Goal: Transaction & Acquisition: Purchase product/service

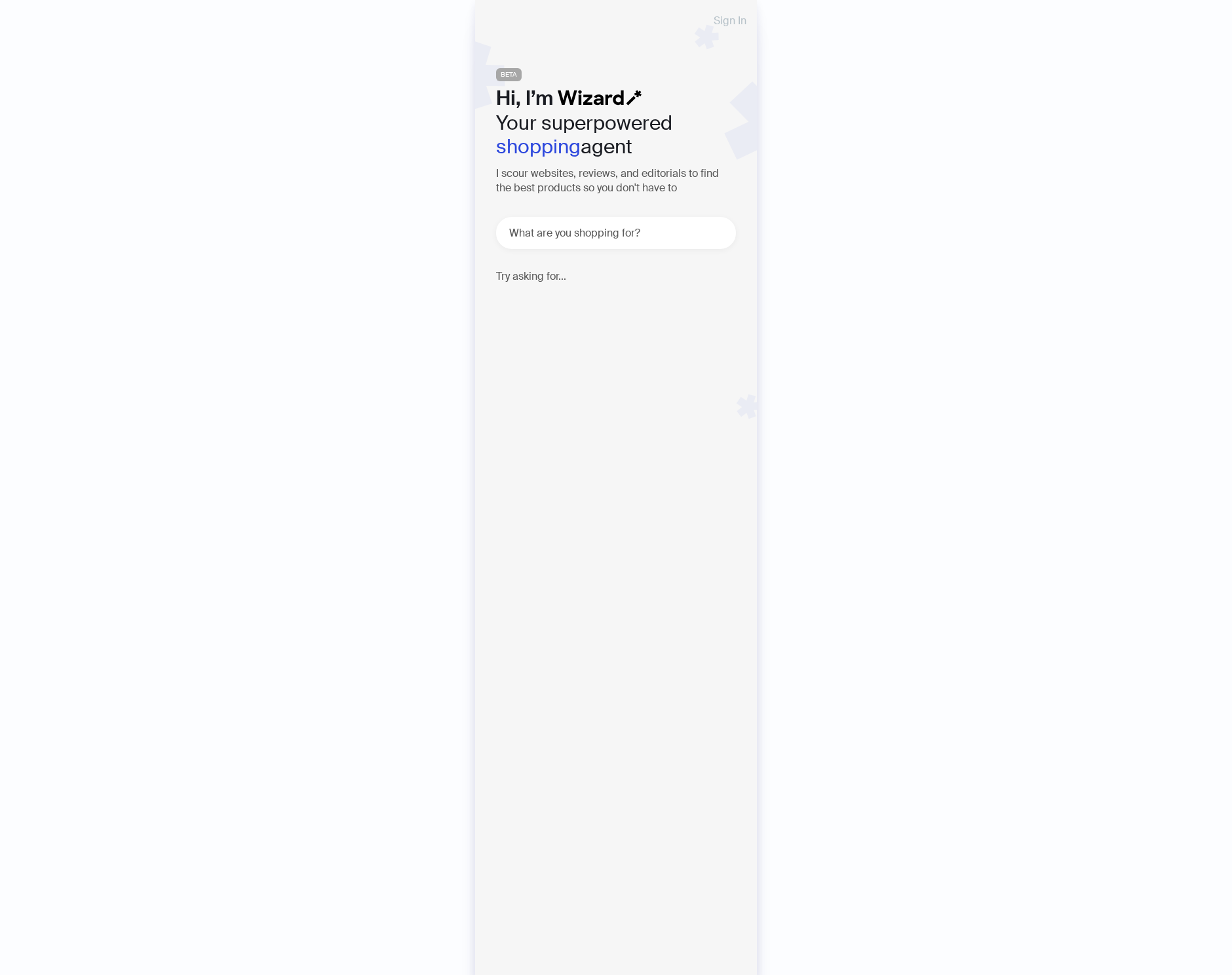
click at [719, 19] on span "Sign In" at bounding box center [730, 21] width 33 height 11
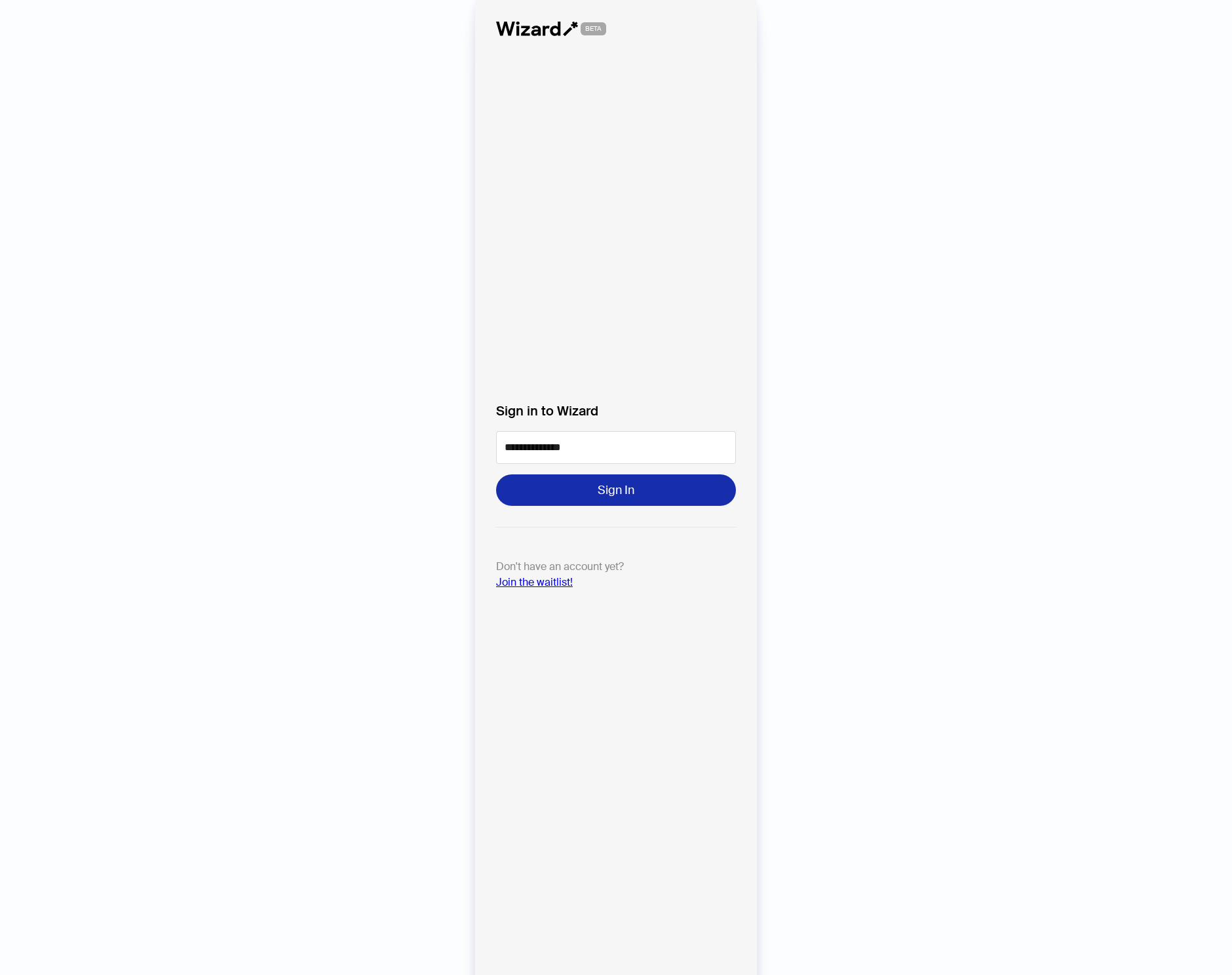
click at [567, 486] on button "Sign In" at bounding box center [616, 489] width 240 height 31
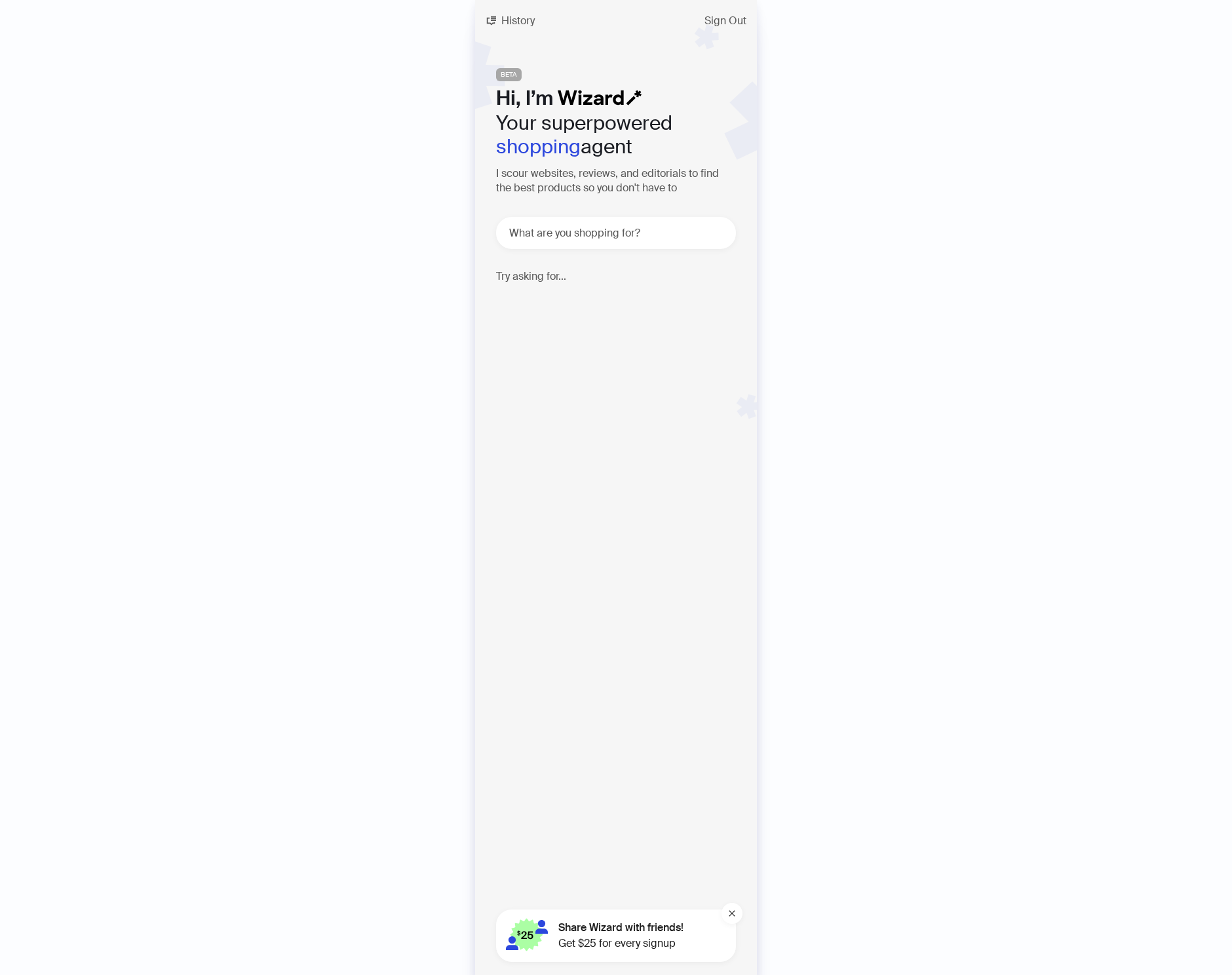
scroll to position [2565, 0]
click at [521, 19] on span "History" at bounding box center [518, 21] width 33 height 11
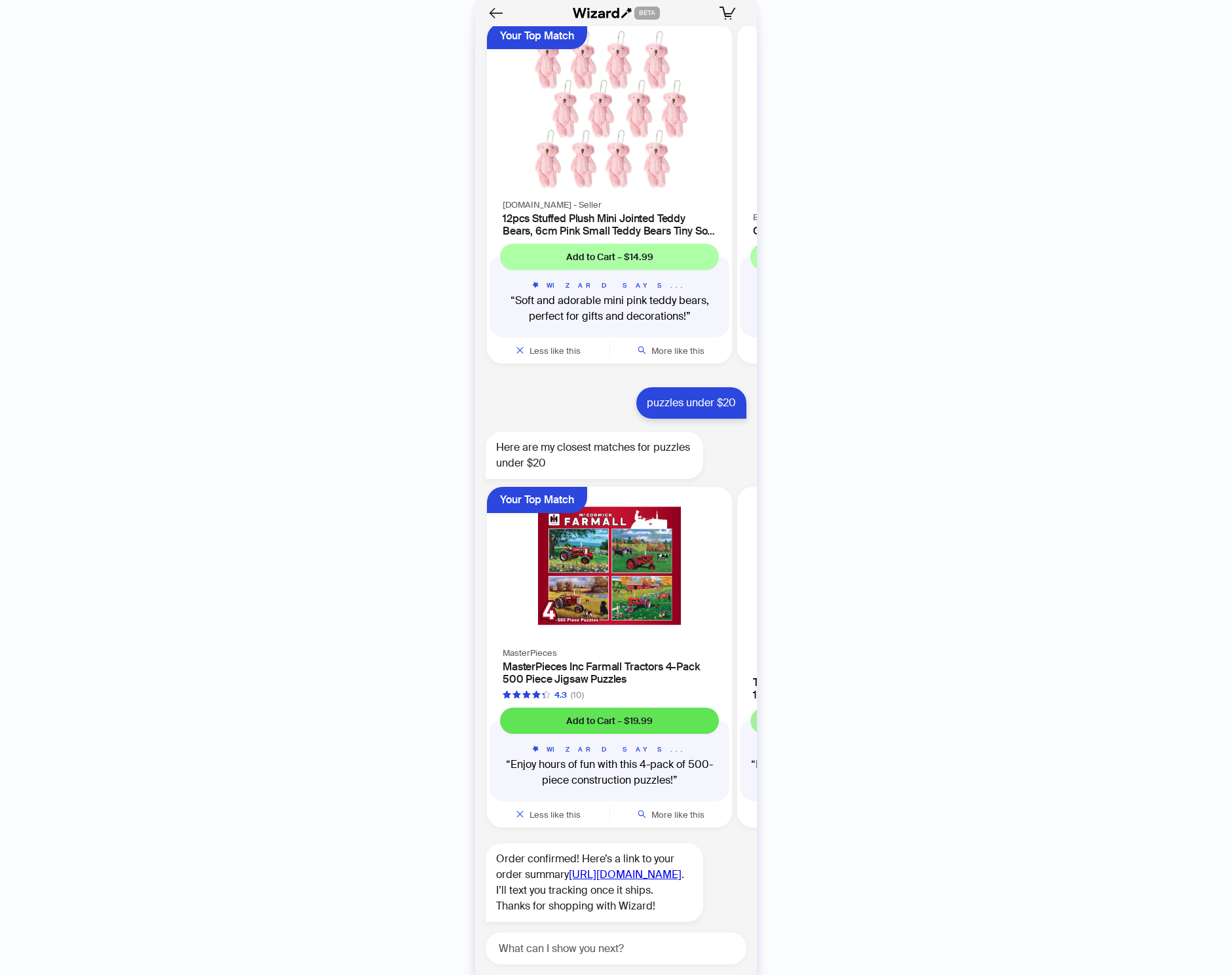
click at [602, 715] on span "Add to Cart – $19.99" at bounding box center [610, 721] width 86 height 12
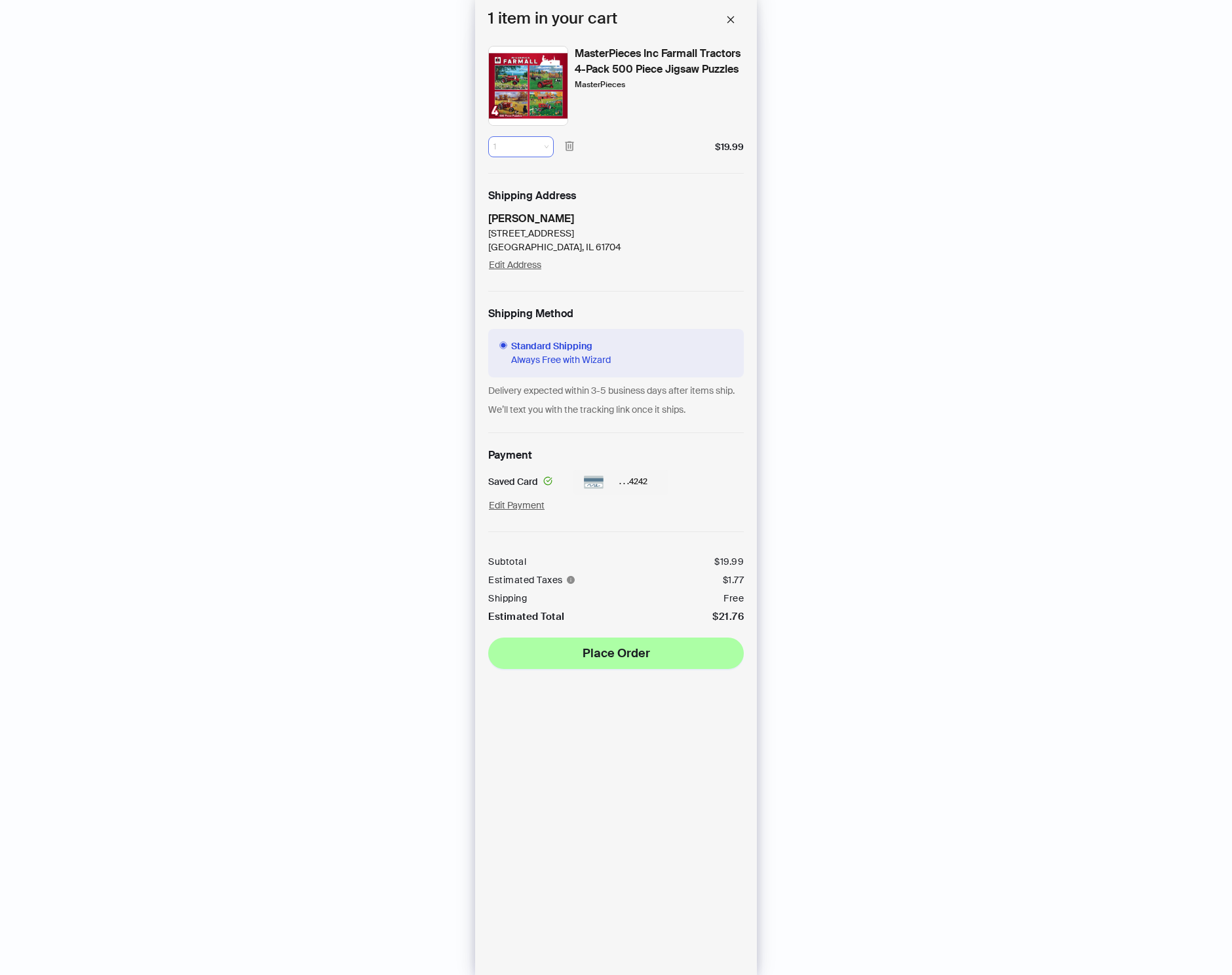
click at [510, 143] on span "1" at bounding box center [521, 147] width 55 height 20
click at [508, 194] on div "2" at bounding box center [521, 197] width 39 height 12
click at [585, 662] on span "Place Order" at bounding box center [616, 654] width 68 height 16
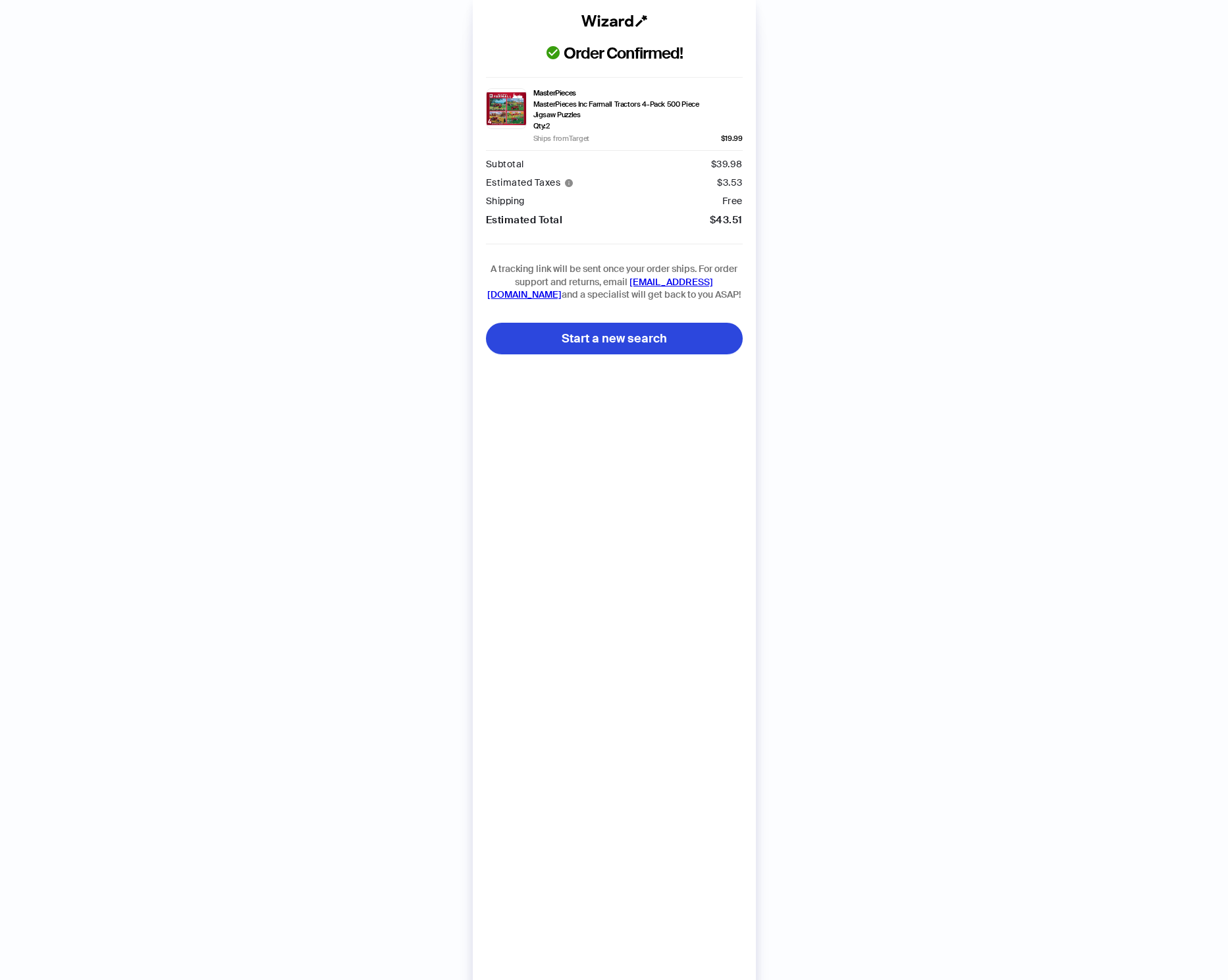
scroll to position [2692, 0]
click at [318, 296] on div "Order Confirmed! MasterPieces MasterPieces Inc Farmall Tractors 4-Pack 500 Piec…" at bounding box center [614, 503] width 1228 height 1007
